Goal: Information Seeking & Learning: Learn about a topic

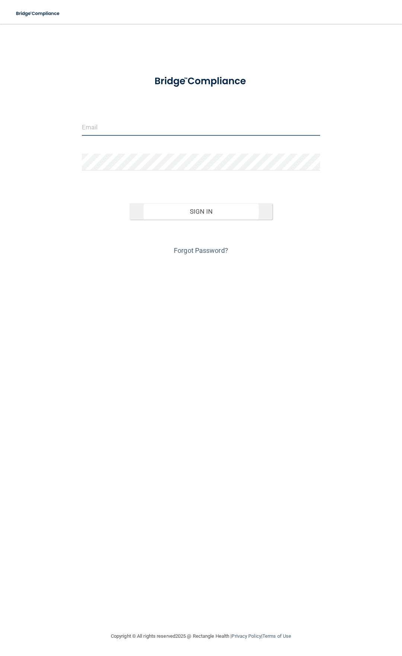
type input "[EMAIL_ADDRESS][DOMAIN_NAME]"
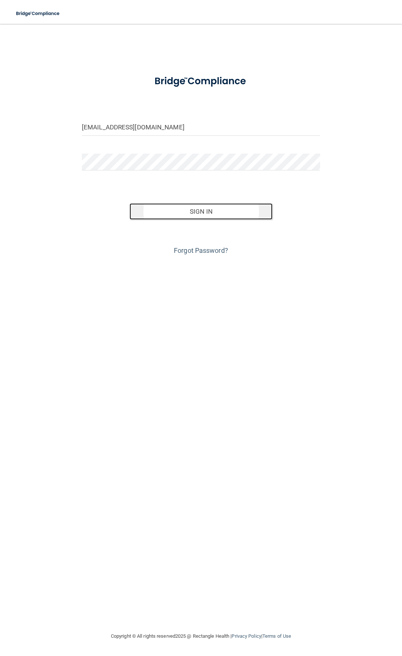
click at [211, 214] on button "Sign In" at bounding box center [201, 211] width 143 height 16
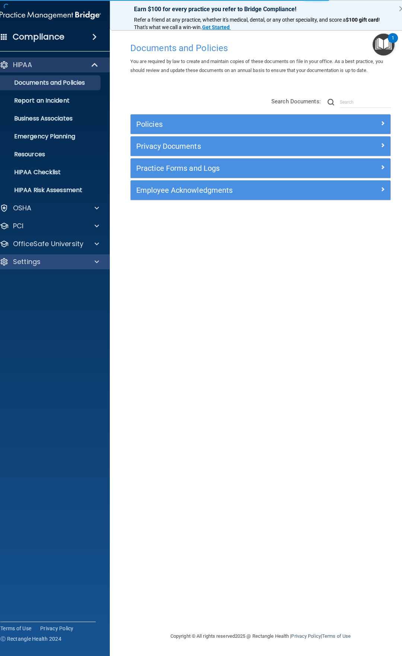
click at [49, 266] on div "Settings" at bounding box center [51, 261] width 120 height 15
click at [100, 261] on div at bounding box center [95, 261] width 19 height 9
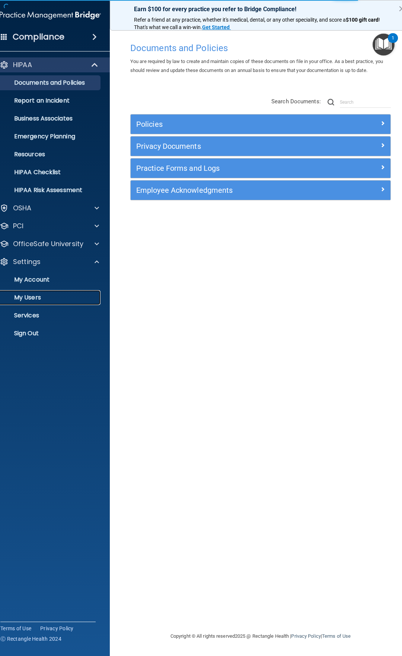
click at [40, 300] on p "My Users" at bounding box center [47, 297] width 102 height 7
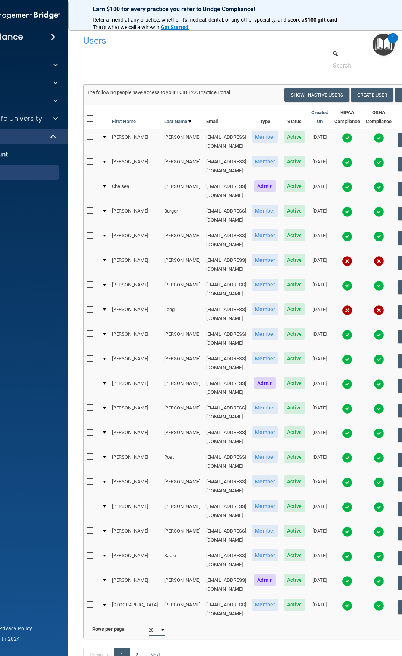
click at [165, 624] on select "10 20 30 40 all" at bounding box center [157, 629] width 17 height 11
select select "29"
click at [152, 624] on select "10 20 30 40 all" at bounding box center [157, 629] width 17 height 11
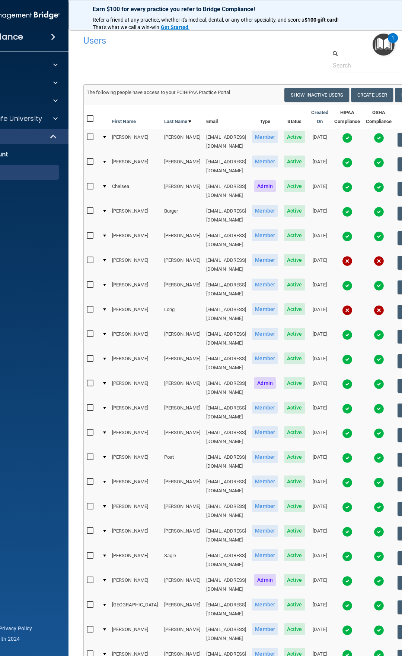
click at [342, 379] on img at bounding box center [347, 384] width 10 height 10
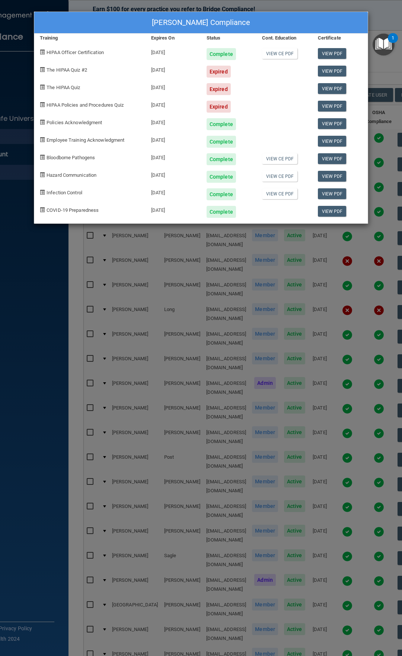
click at [395, 93] on div "Korri McDannald's Compliance Training Expires On Status Cont. Education Certifi…" at bounding box center [201, 328] width 402 height 656
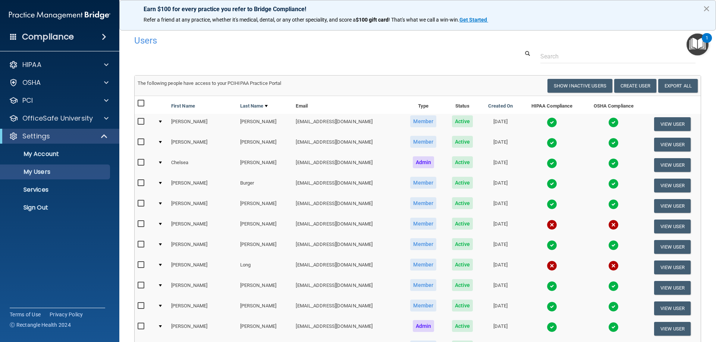
click at [402, 9] on button "×" at bounding box center [705, 9] width 7 height 12
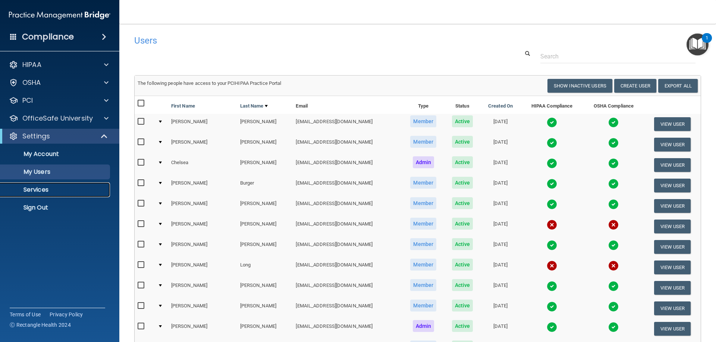
click at [34, 187] on p "Services" at bounding box center [56, 189] width 102 height 7
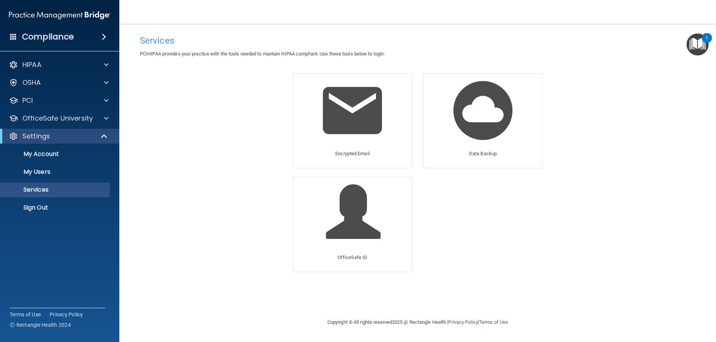
click at [43, 15] on img at bounding box center [59, 15] width 101 height 15
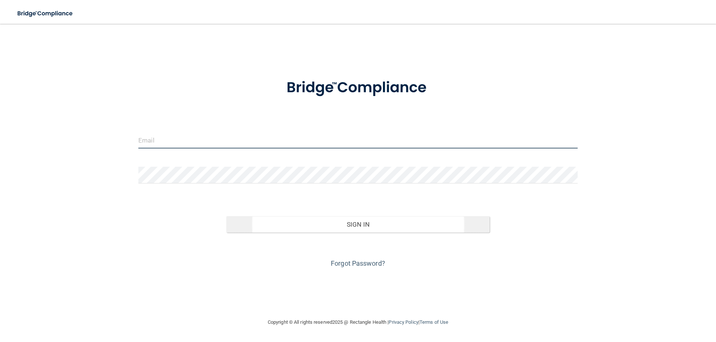
type input "[EMAIL_ADDRESS][DOMAIN_NAME]"
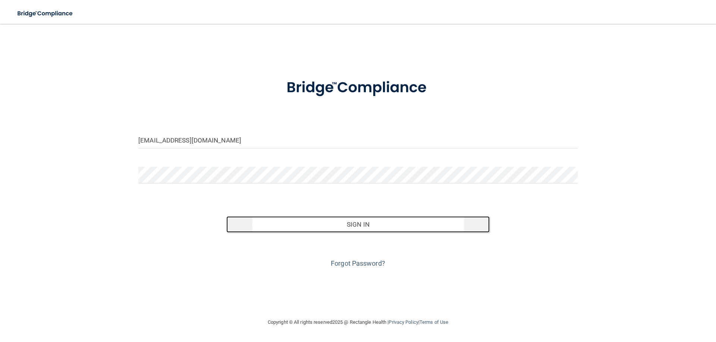
click at [369, 225] on button "Sign In" at bounding box center [357, 225] width 263 height 16
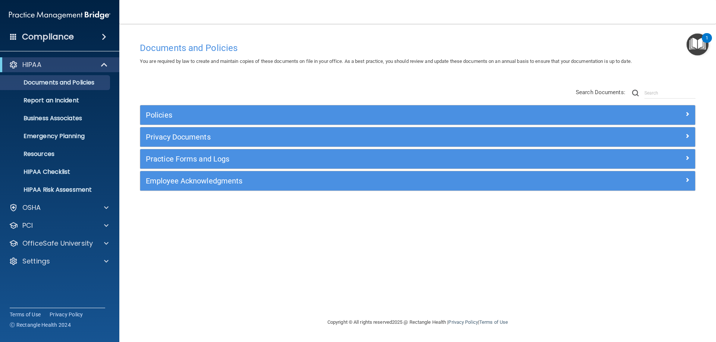
click at [695, 47] on img "Open Resource Center, 1 new notification" at bounding box center [697, 45] width 22 height 22
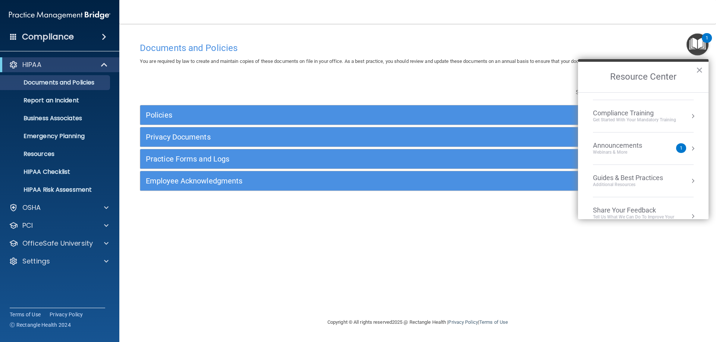
scroll to position [107, 0]
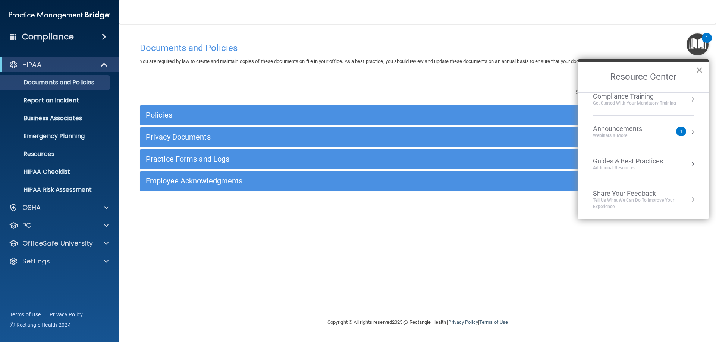
click at [701, 71] on button "×" at bounding box center [698, 70] width 7 height 12
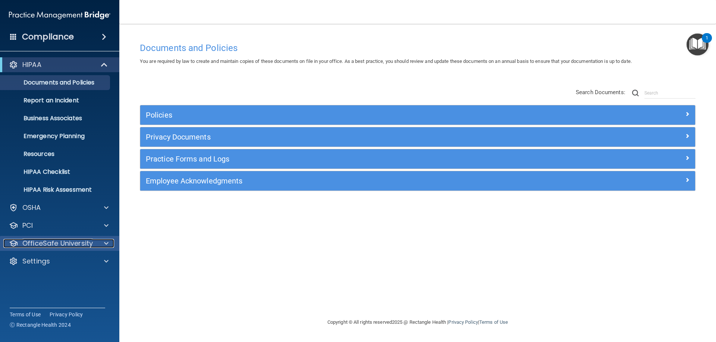
click at [77, 245] on p "OfficeSafe University" at bounding box center [57, 243] width 70 height 9
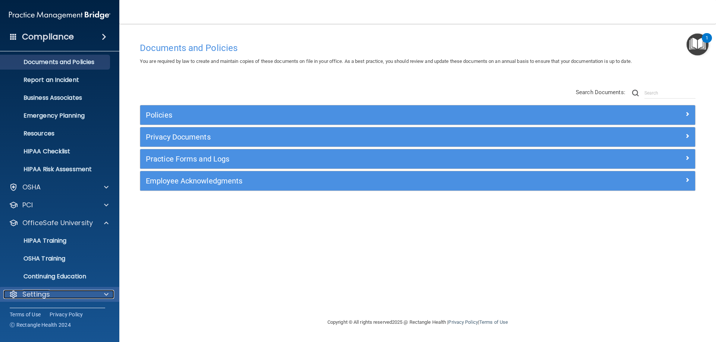
click at [108, 296] on div at bounding box center [105, 294] width 19 height 9
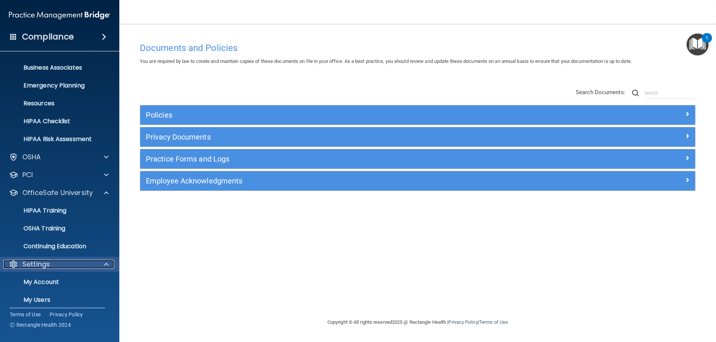
scroll to position [92, 0]
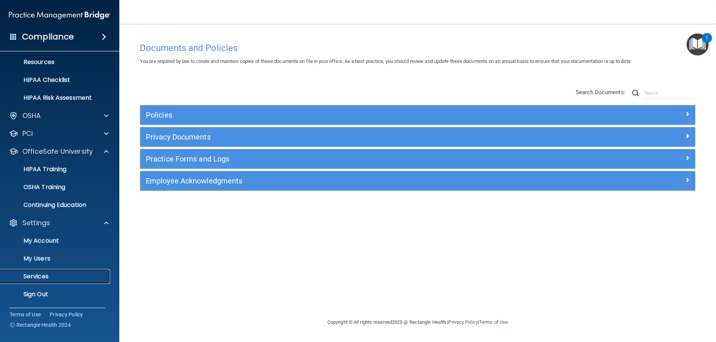
click at [52, 276] on p "Services" at bounding box center [56, 276] width 102 height 7
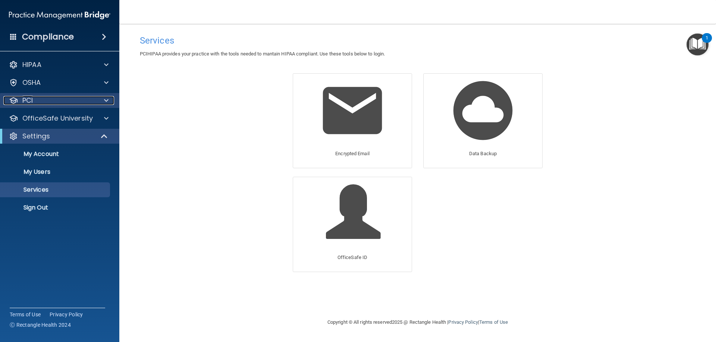
click at [44, 100] on div "PCI" at bounding box center [49, 100] width 92 height 9
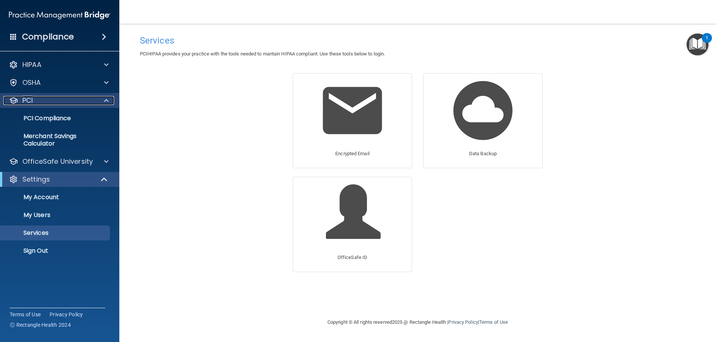
click at [44, 100] on div "PCI" at bounding box center [49, 100] width 92 height 9
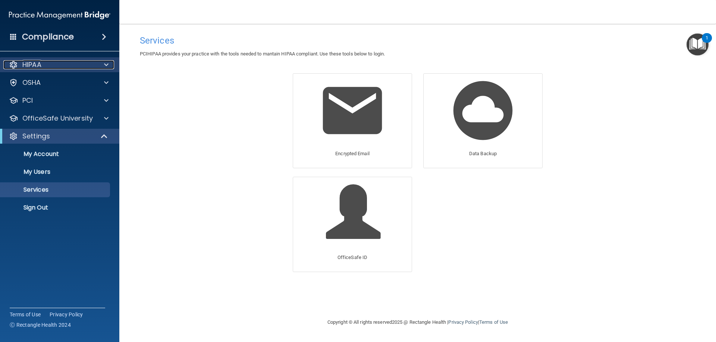
click at [59, 66] on div "HIPAA" at bounding box center [49, 64] width 92 height 9
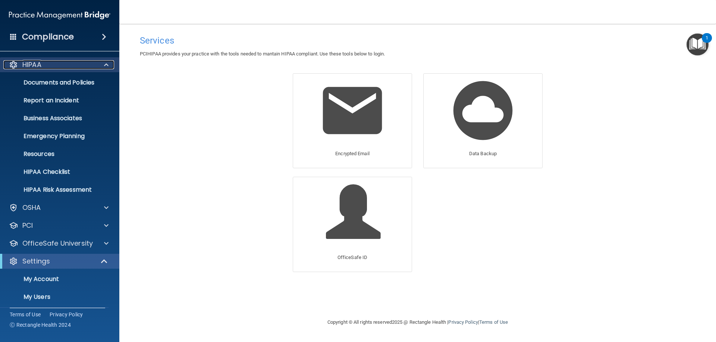
click at [59, 66] on div "HIPAA" at bounding box center [49, 64] width 92 height 9
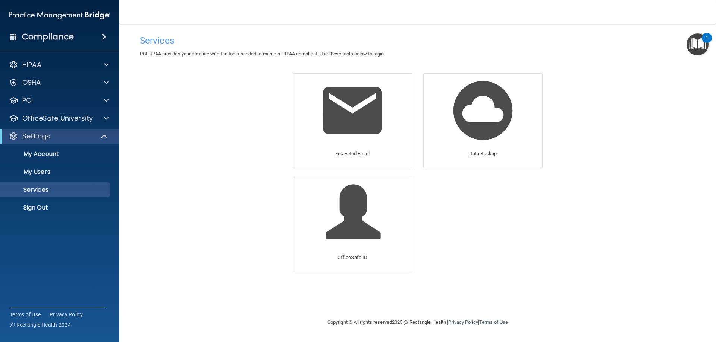
click at [103, 35] on span at bounding box center [104, 36] width 4 height 9
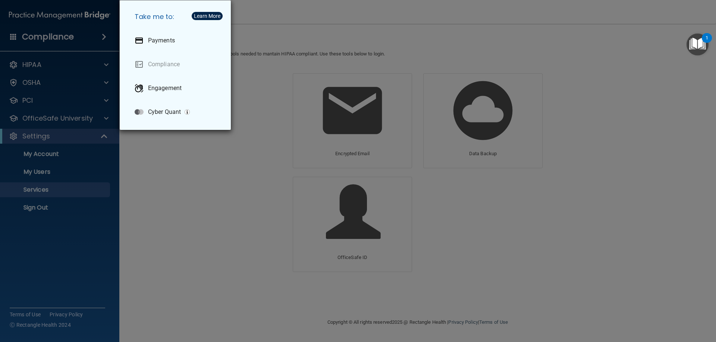
click at [302, 32] on div "Take me to: Payments Compliance Engagement Cyber Quant" at bounding box center [358, 171] width 716 height 342
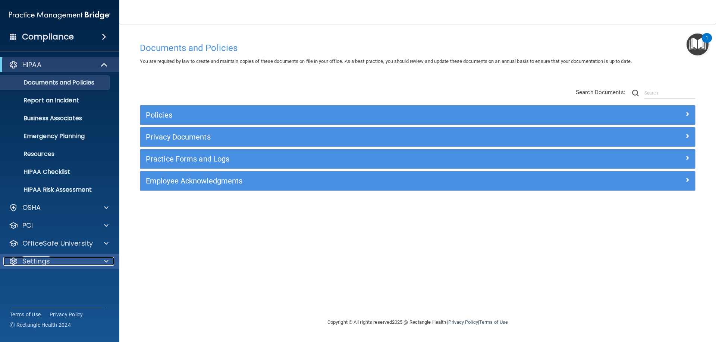
click at [81, 264] on div "Settings" at bounding box center [49, 261] width 92 height 9
click at [43, 282] on p "My Account" at bounding box center [56, 279] width 102 height 7
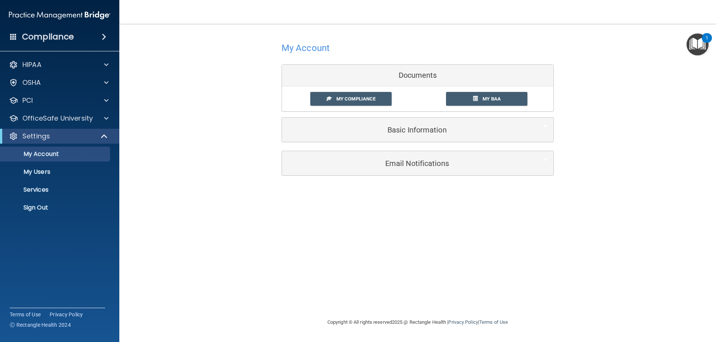
click at [44, 37] on h4 "Compliance" at bounding box center [48, 37] width 52 height 10
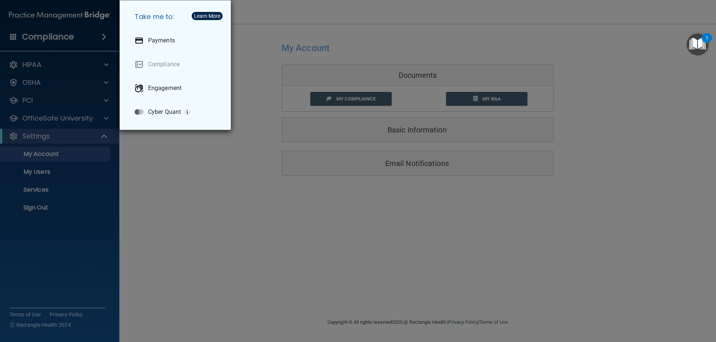
click at [212, 244] on div "Take me to: Payments Compliance Engagement Cyber Quant" at bounding box center [358, 171] width 716 height 342
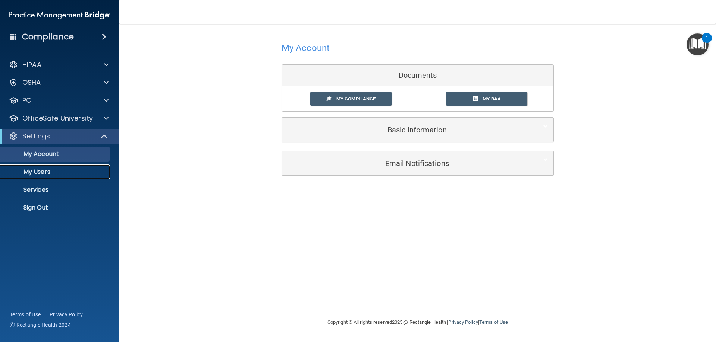
click at [45, 173] on p "My Users" at bounding box center [56, 171] width 102 height 7
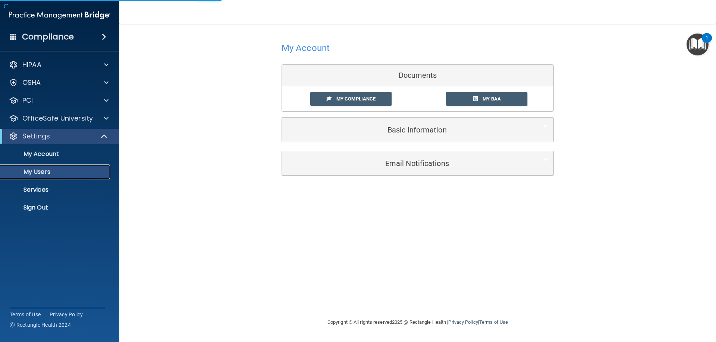
select select "20"
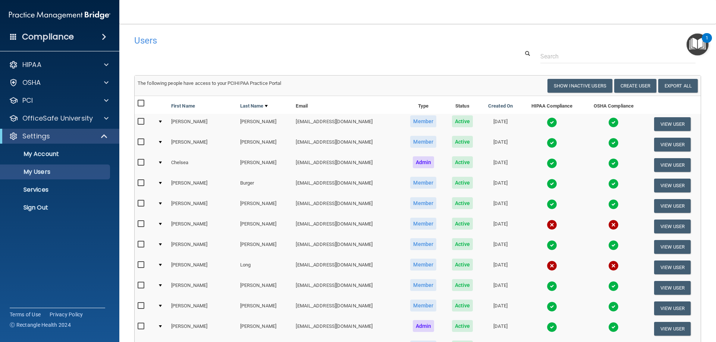
click at [696, 47] on img "Open Resource Center, 1 new notification" at bounding box center [697, 45] width 22 height 22
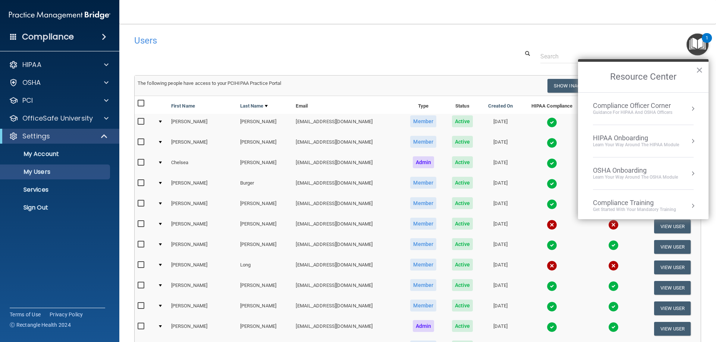
click at [638, 110] on div "Guidance for HIPAA and OSHA Officers" at bounding box center [632, 113] width 79 height 6
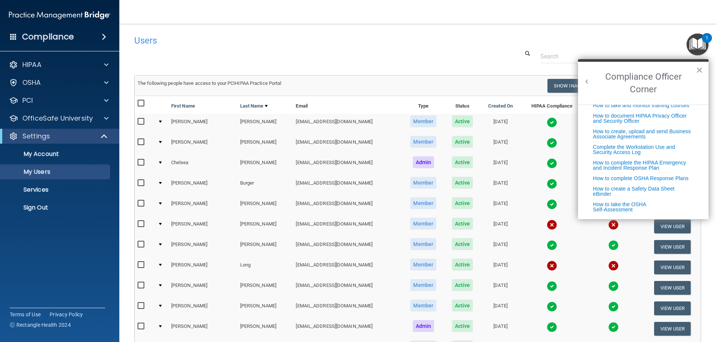
scroll to position [186, 0]
click at [699, 71] on button "×" at bounding box center [698, 70] width 7 height 12
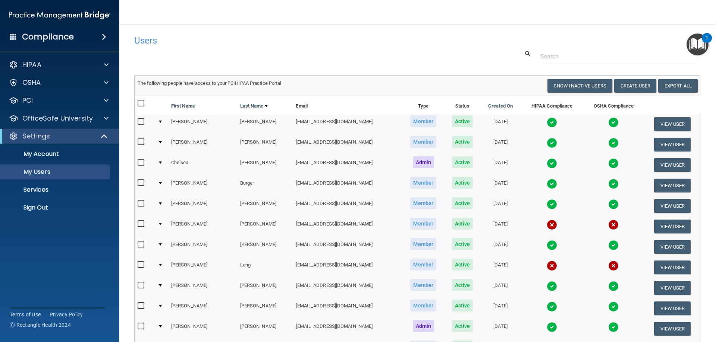
click at [696, 42] on img "Open Resource Center, 1 new notification" at bounding box center [697, 45] width 22 height 22
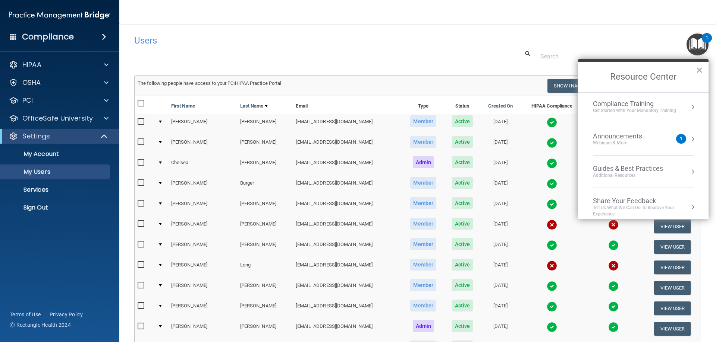
scroll to position [107, 0]
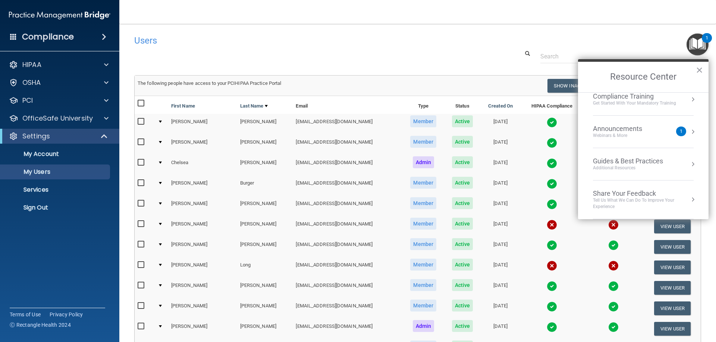
click at [643, 194] on div "Share Your Feedback" at bounding box center [643, 194] width 101 height 8
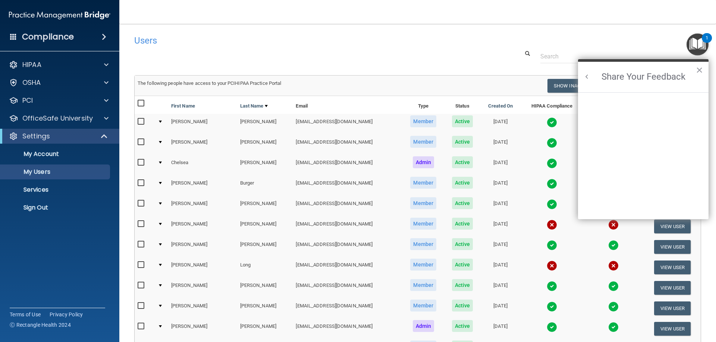
scroll to position [97, 0]
click at [698, 73] on button "×" at bounding box center [698, 70] width 7 height 12
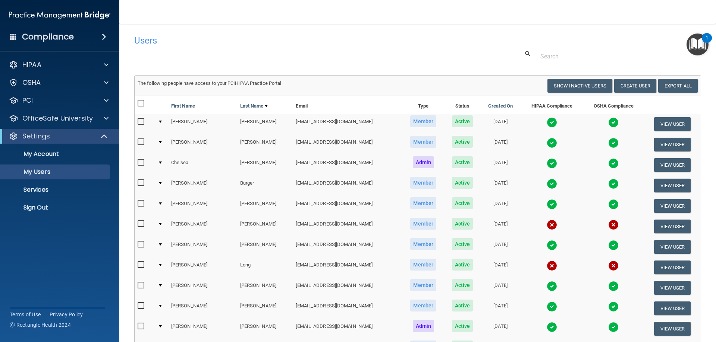
click at [695, 47] on img "Open Resource Center, 1 new notification" at bounding box center [697, 45] width 22 height 22
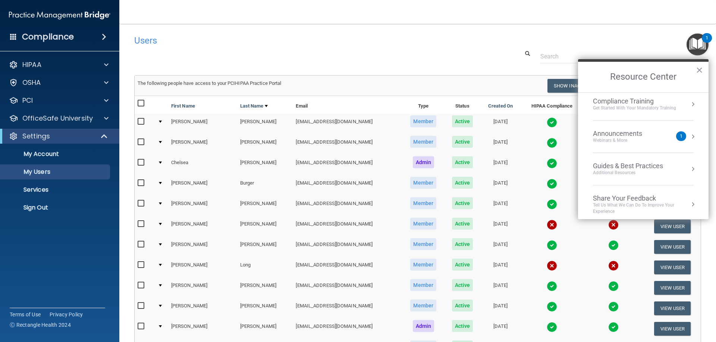
scroll to position [107, 0]
click at [645, 164] on div "Guides & Best Practices" at bounding box center [628, 161] width 70 height 8
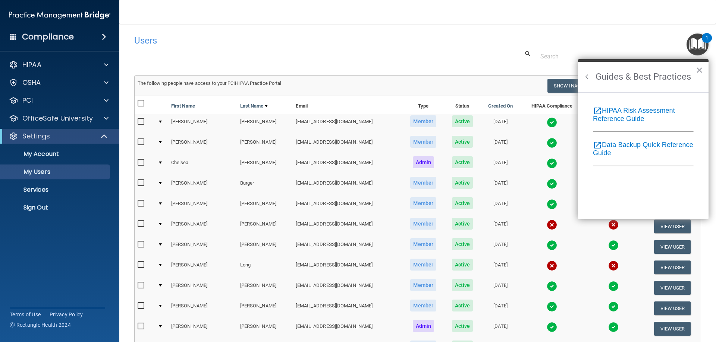
scroll to position [0, 0]
click at [585, 77] on button "Back to Resource Center Home" at bounding box center [586, 76] width 7 height 7
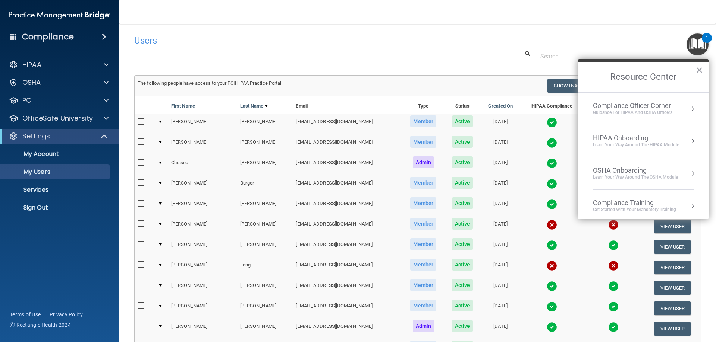
scroll to position [107, 0]
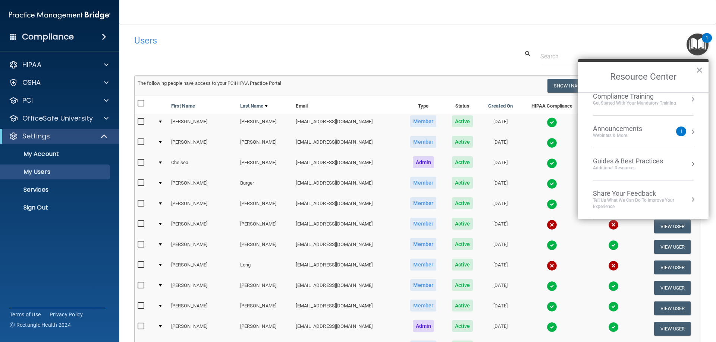
click at [626, 195] on div "Share Your Feedback" at bounding box center [643, 194] width 101 height 8
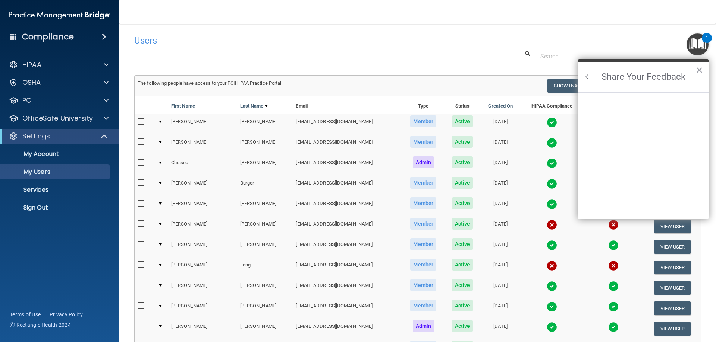
scroll to position [0, 0]
click at [586, 75] on button "Back to Resource Center Home" at bounding box center [586, 76] width 7 height 7
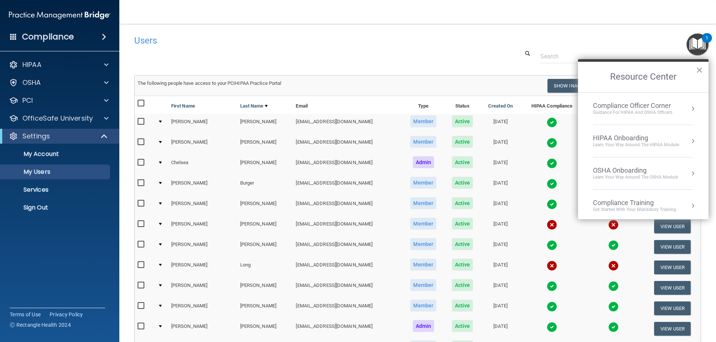
click at [650, 111] on div "Guidance for HIPAA and OSHA Officers" at bounding box center [632, 113] width 79 height 6
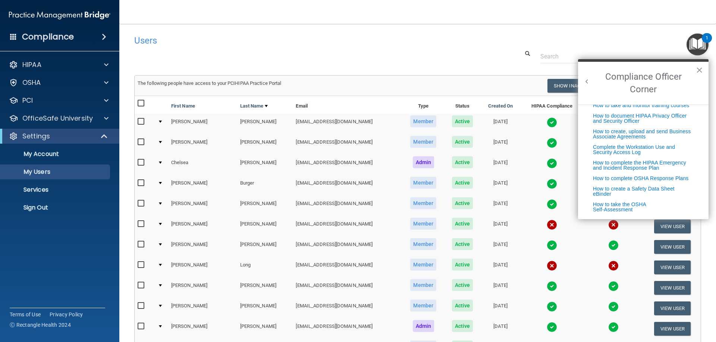
scroll to position [190, 0]
click at [701, 72] on button "×" at bounding box center [698, 70] width 7 height 12
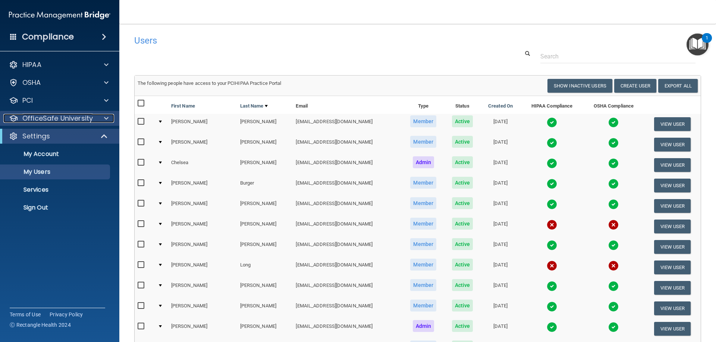
click at [63, 119] on p "OfficeSafe University" at bounding box center [57, 118] width 70 height 9
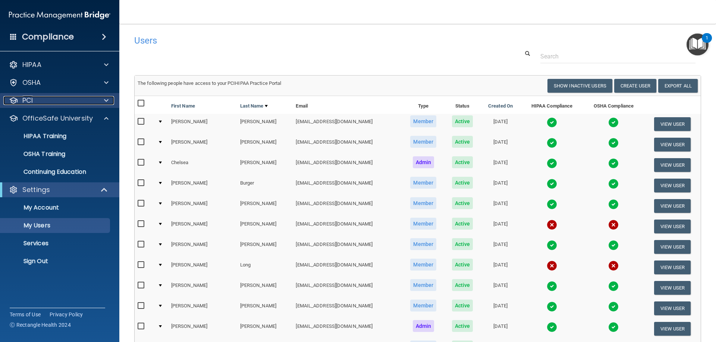
click at [58, 101] on div "PCI" at bounding box center [49, 100] width 92 height 9
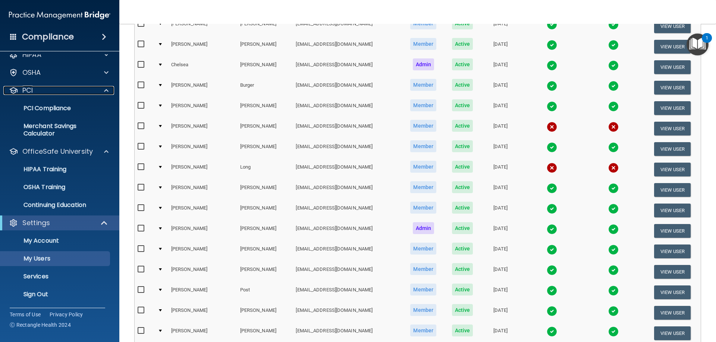
scroll to position [274, 0]
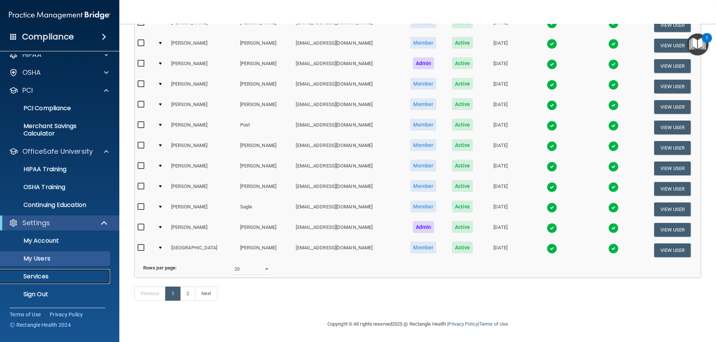
click at [30, 278] on p "Services" at bounding box center [56, 276] width 102 height 7
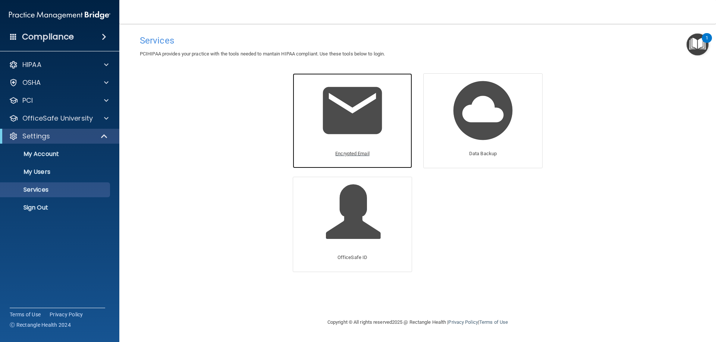
click at [352, 122] on img at bounding box center [352, 110] width 71 height 71
click at [106, 36] on span at bounding box center [104, 36] width 4 height 9
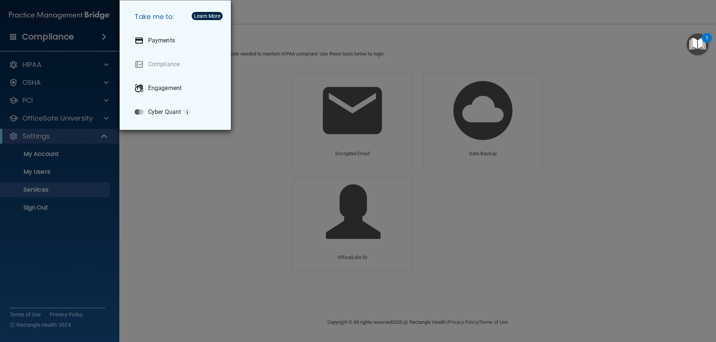
click at [105, 38] on div "Take me to: Payments Compliance Engagement Cyber Quant" at bounding box center [358, 171] width 716 height 342
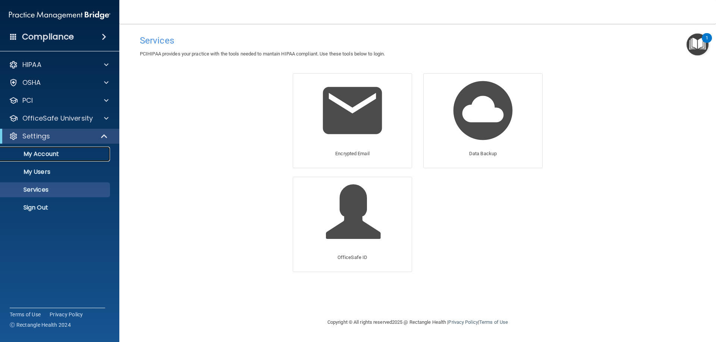
click at [82, 152] on p "My Account" at bounding box center [56, 154] width 102 height 7
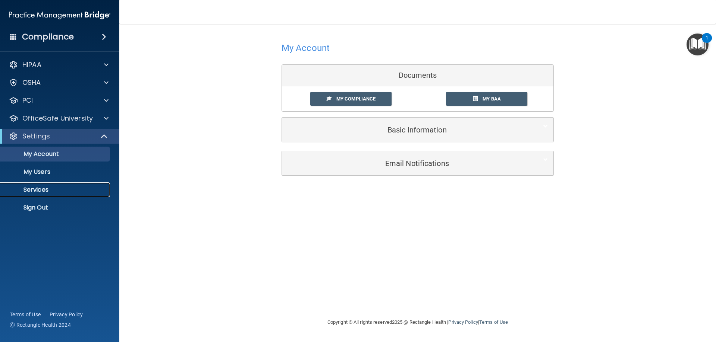
click at [52, 190] on p "Services" at bounding box center [56, 189] width 102 height 7
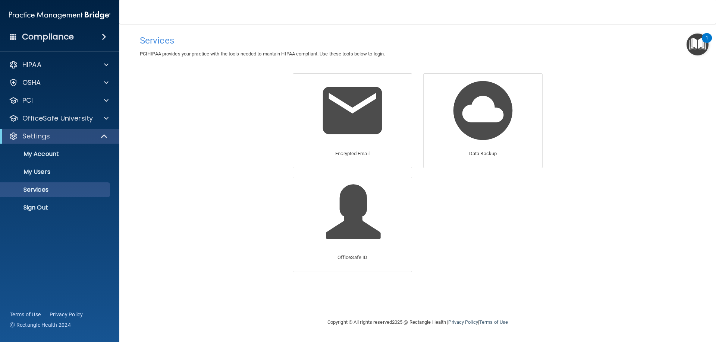
click at [699, 45] on img "Open Resource Center, 1 new notification" at bounding box center [697, 45] width 22 height 22
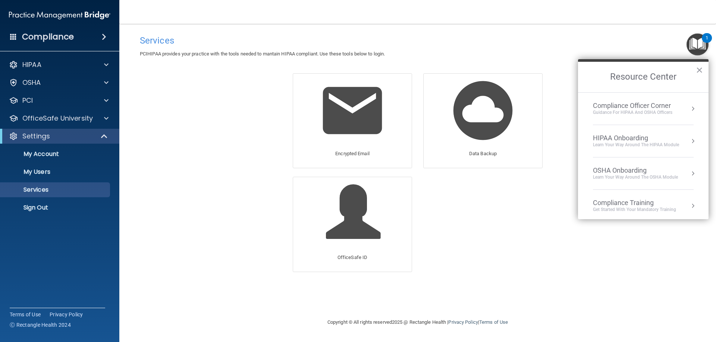
click at [637, 113] on div "Guidance for HIPAA and OSHA Officers" at bounding box center [632, 113] width 79 height 6
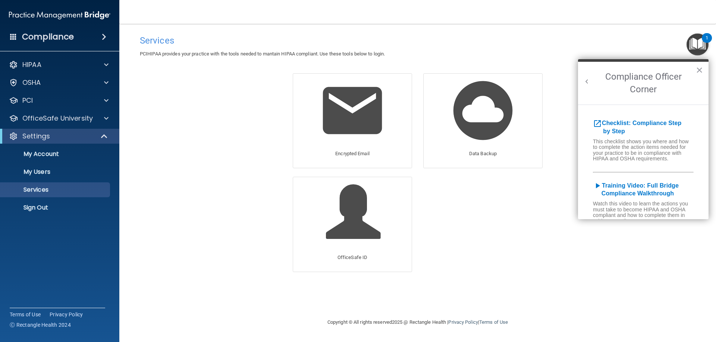
click at [587, 83] on button "Back to Resource Center Home" at bounding box center [586, 81] width 7 height 7
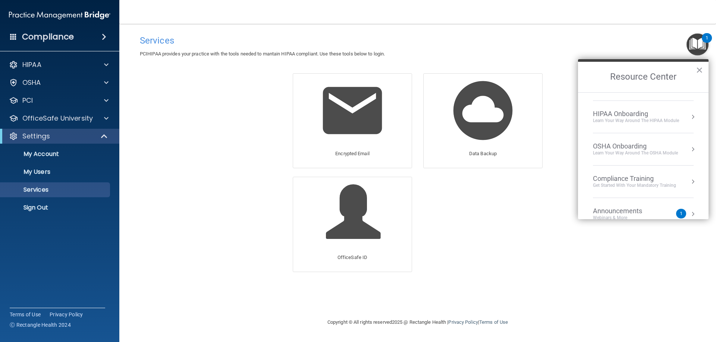
scroll to position [37, 0]
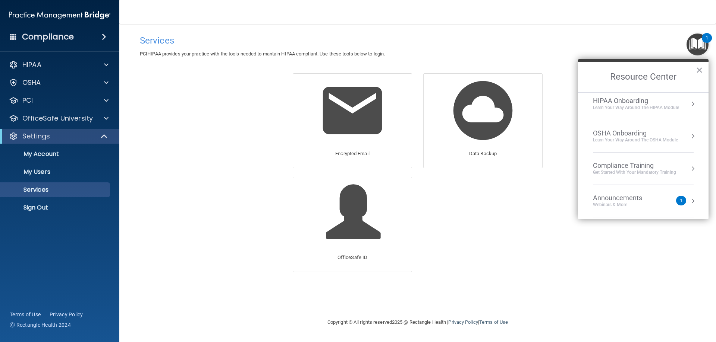
click at [632, 167] on div "Compliance Training" at bounding box center [634, 166] width 83 height 8
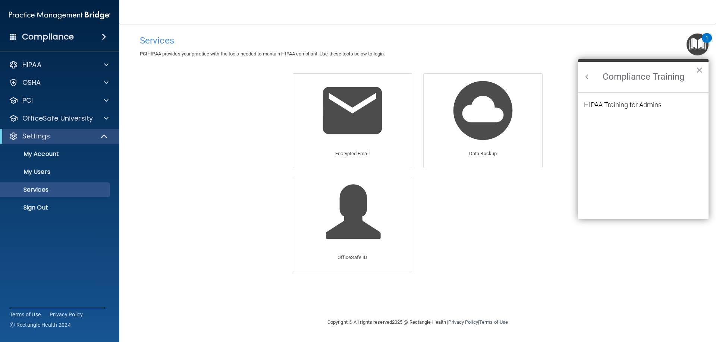
scroll to position [0, 0]
click at [586, 80] on button "Back to Resource Center Home" at bounding box center [586, 76] width 7 height 7
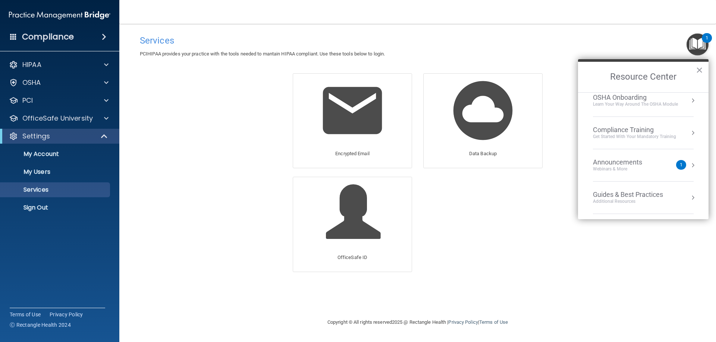
scroll to position [75, 0]
click at [645, 173] on li "Announcements Webinars & More 1" at bounding box center [643, 164] width 101 height 32
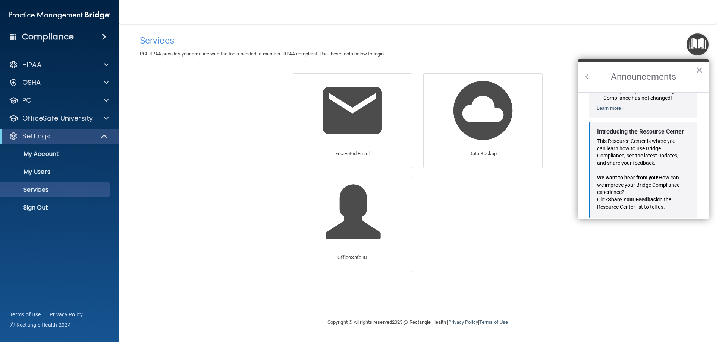
scroll to position [131, 0]
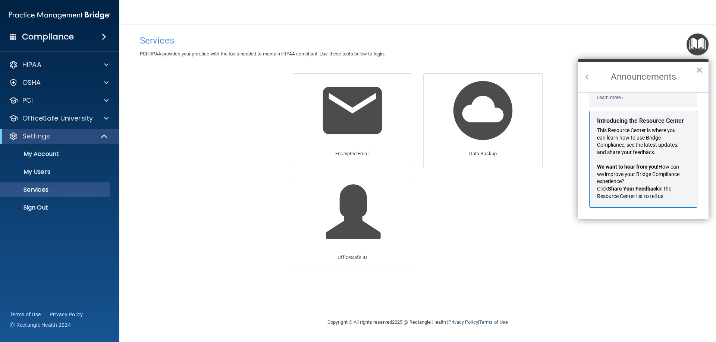
click at [587, 78] on button "Back to Resource Center Home" at bounding box center [586, 76] width 7 height 7
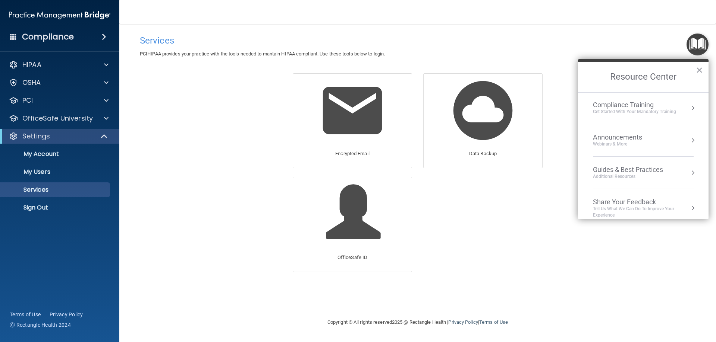
scroll to position [107, 0]
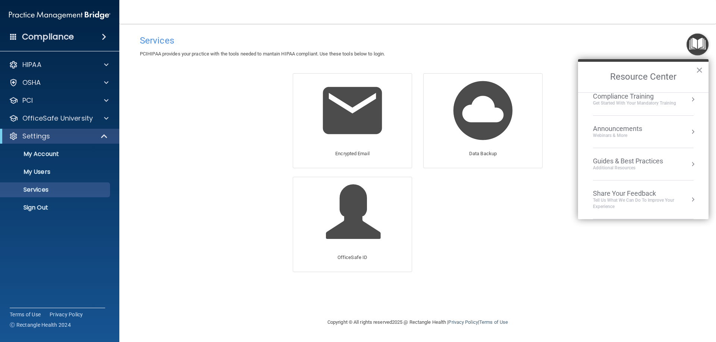
click at [653, 193] on div "Share Your Feedback" at bounding box center [643, 194] width 101 height 8
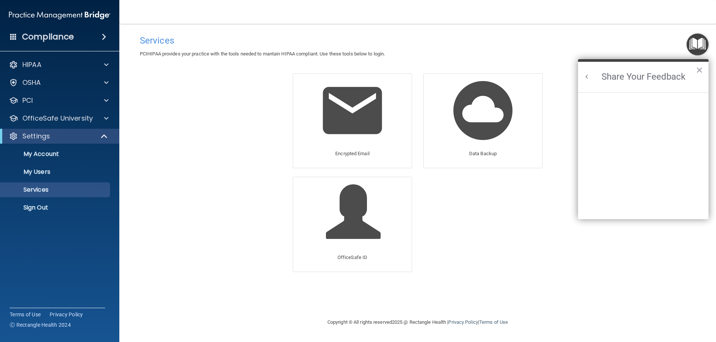
scroll to position [97, 0]
click at [45, 40] on h4 "Compliance" at bounding box center [48, 37] width 52 height 10
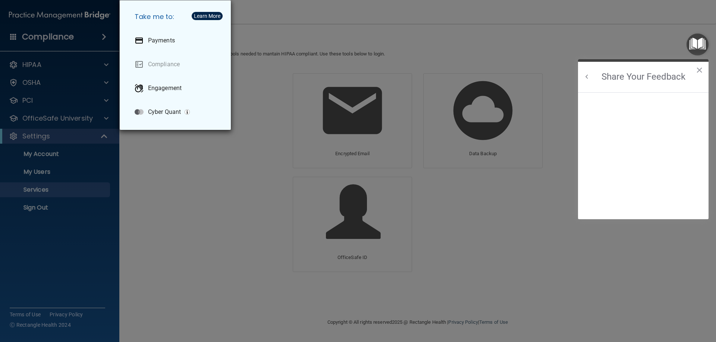
click at [243, 195] on div "Take me to: Payments Compliance Engagement Cyber Quant" at bounding box center [358, 171] width 716 height 342
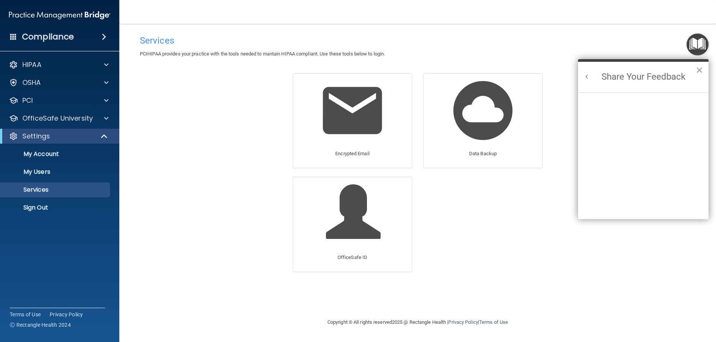
click at [702, 75] on button "×" at bounding box center [698, 70] width 7 height 12
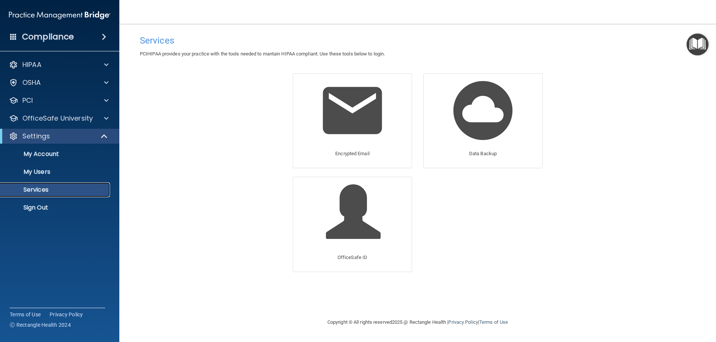
click at [45, 190] on p "Services" at bounding box center [56, 189] width 102 height 7
